Goal: Use online tool/utility

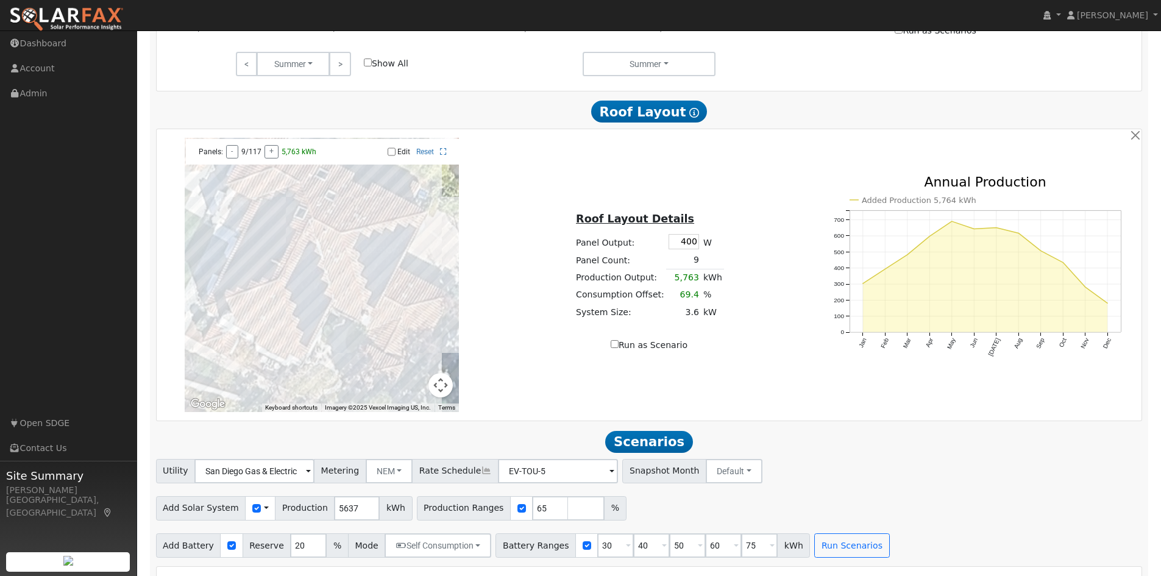
scroll to position [1097, 0]
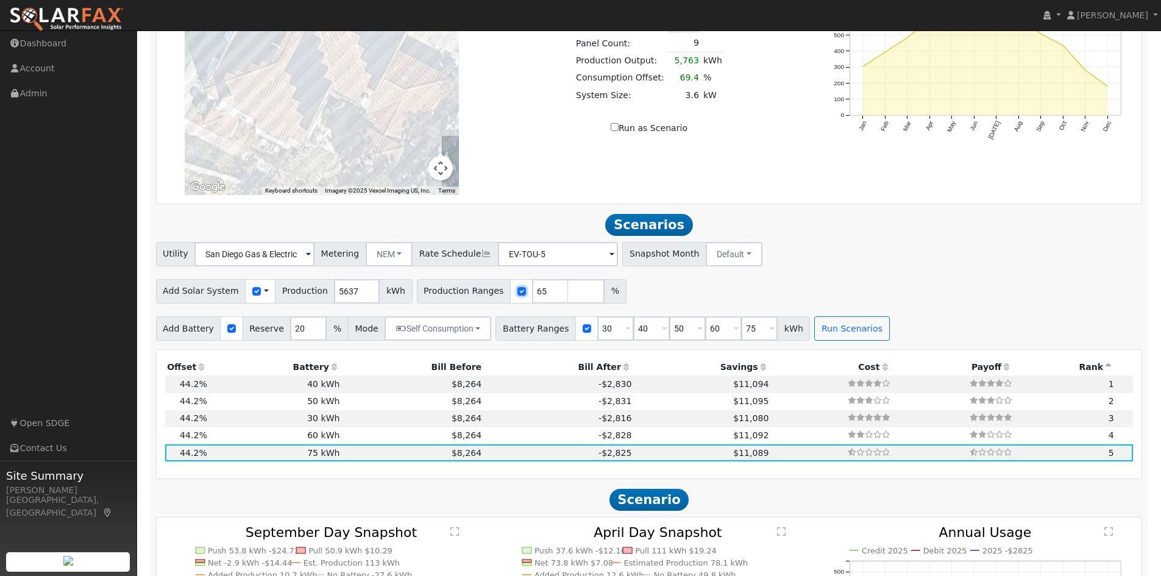
click at [517, 294] on input "checkbox" at bounding box center [521, 291] width 9 height 9
checkbox input "false"
click at [814, 336] on button "Run Scenarios" at bounding box center [851, 328] width 75 height 24
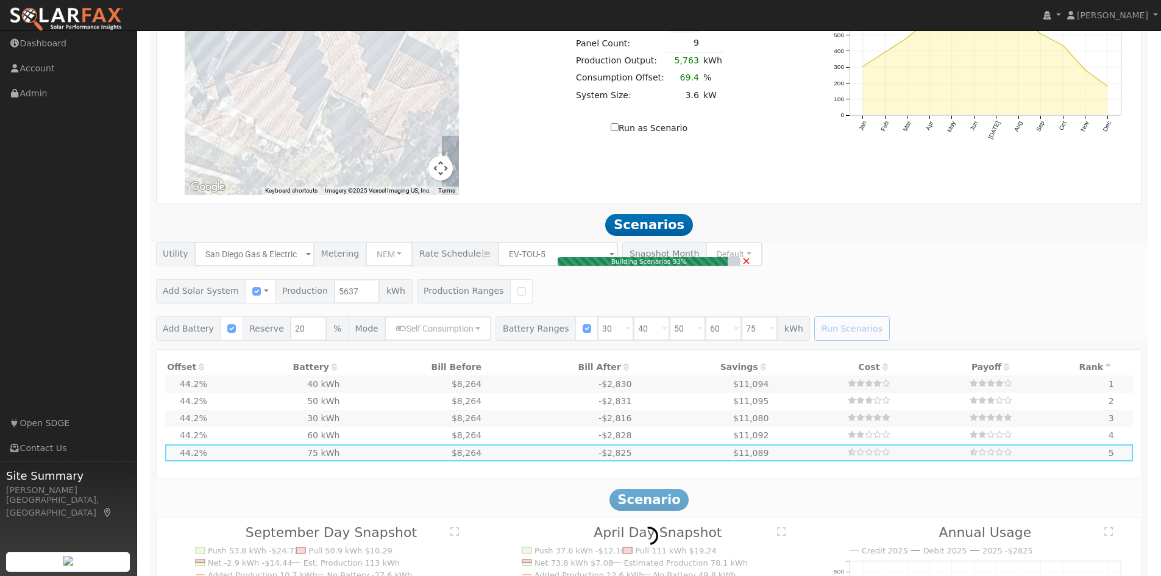
type input "$13,153"
type input "$48,000"
type input "$18,346"
type input "3.8"
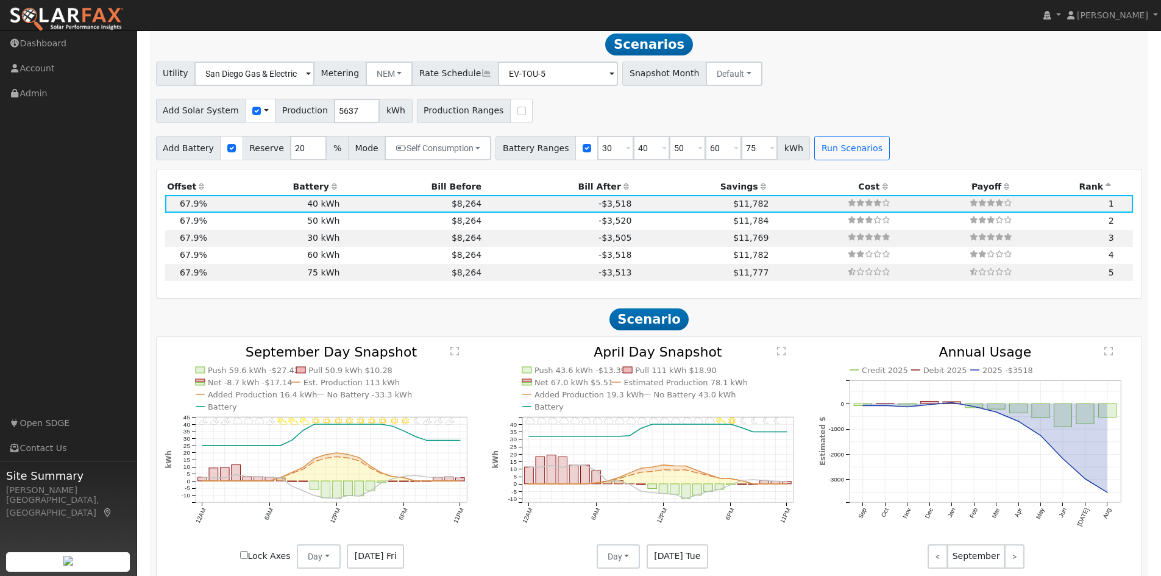
scroll to position [1279, 0]
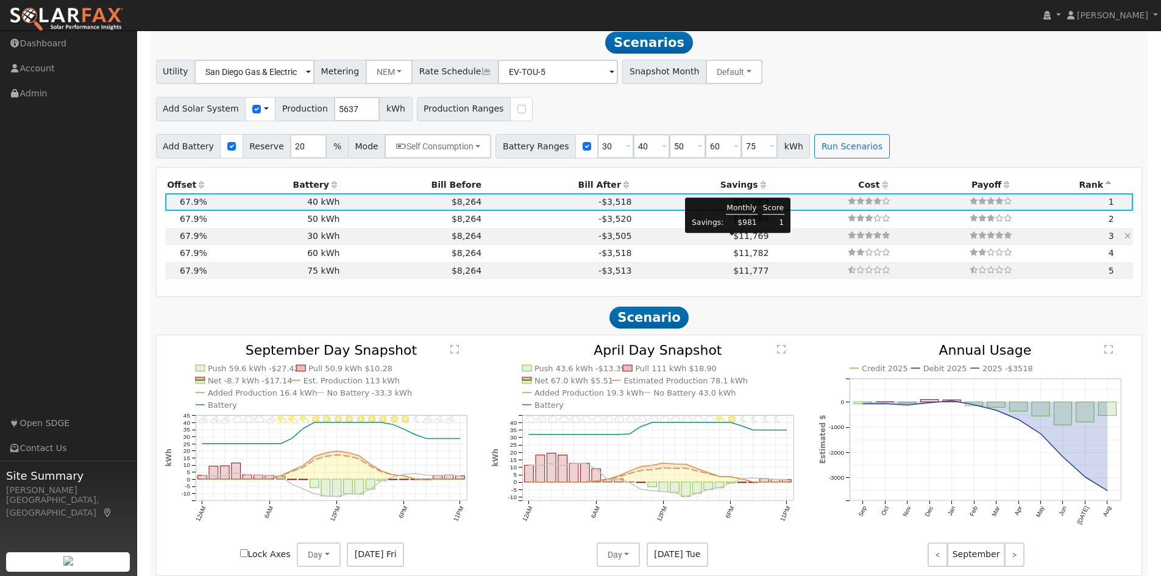
click at [733, 241] on span "$11,769" at bounding box center [750, 236] width 35 height 10
type input "$36,000"
type input "$14,746"
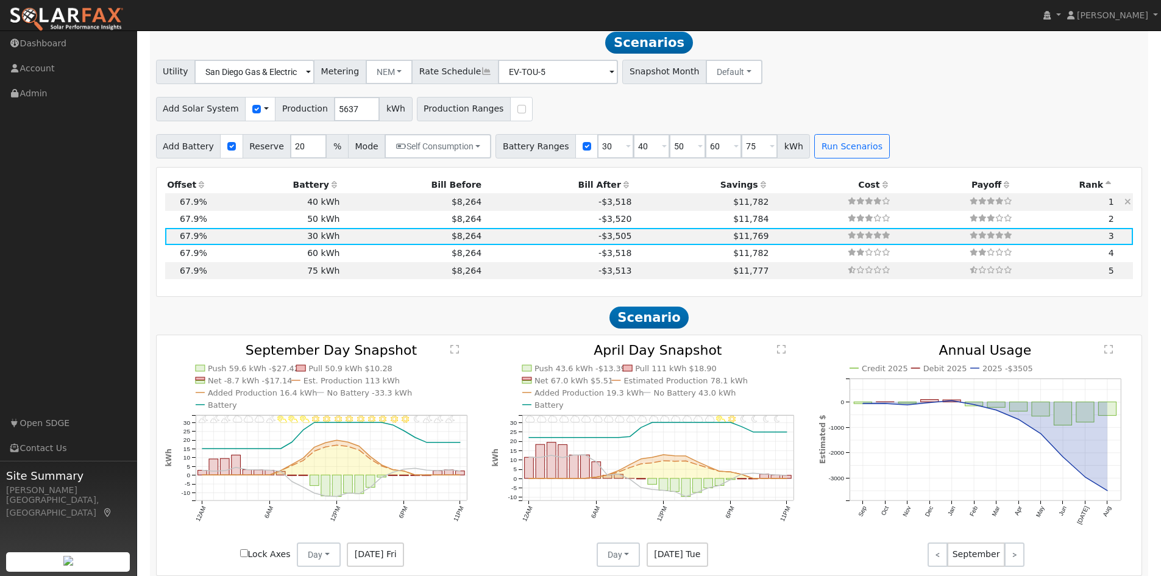
click at [379, 210] on td "$8,264" at bounding box center [413, 201] width 142 height 17
type input "$48,000"
type input "$18,346"
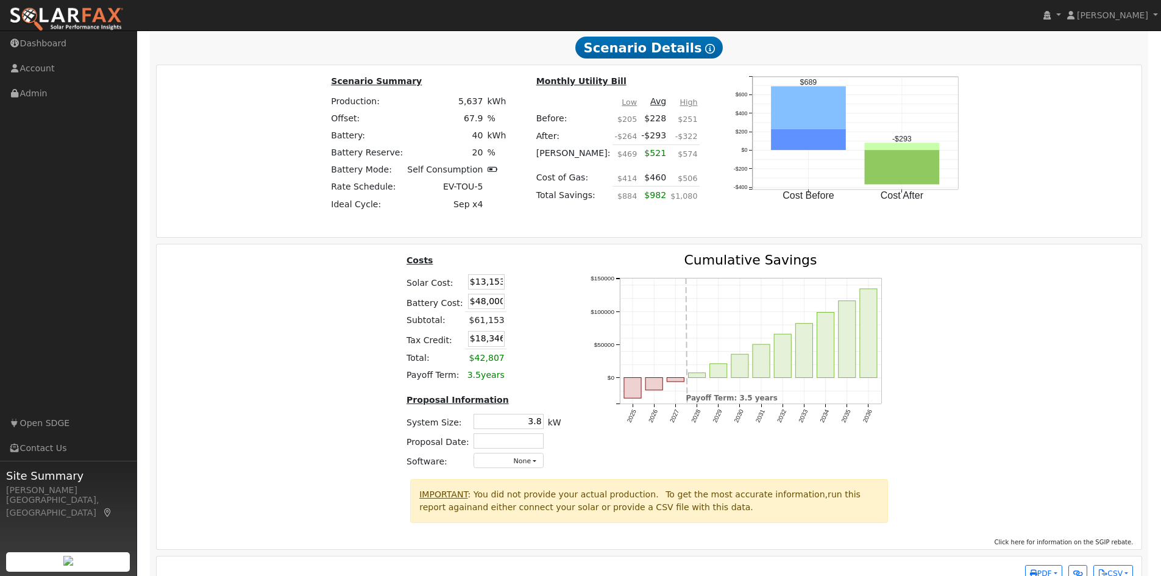
scroll to position [1861, 0]
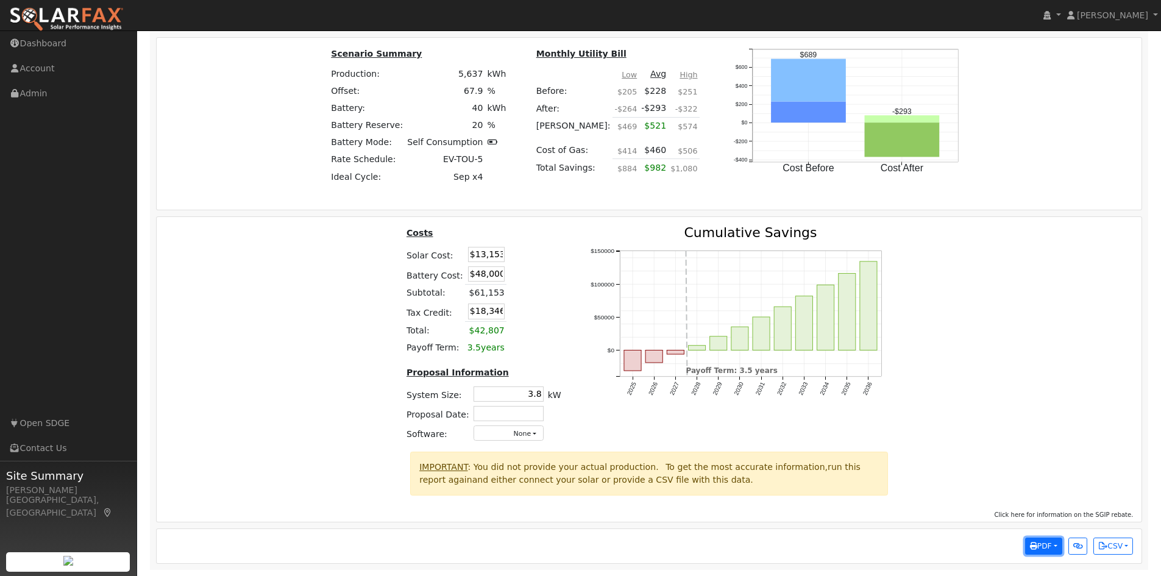
click at [1051, 547] on span "PDF" at bounding box center [1041, 546] width 22 height 9
click at [1027, 411] on link "Selected Scenario" at bounding box center [1012, 407] width 100 height 17
